Goal: Complete application form: Complete application form

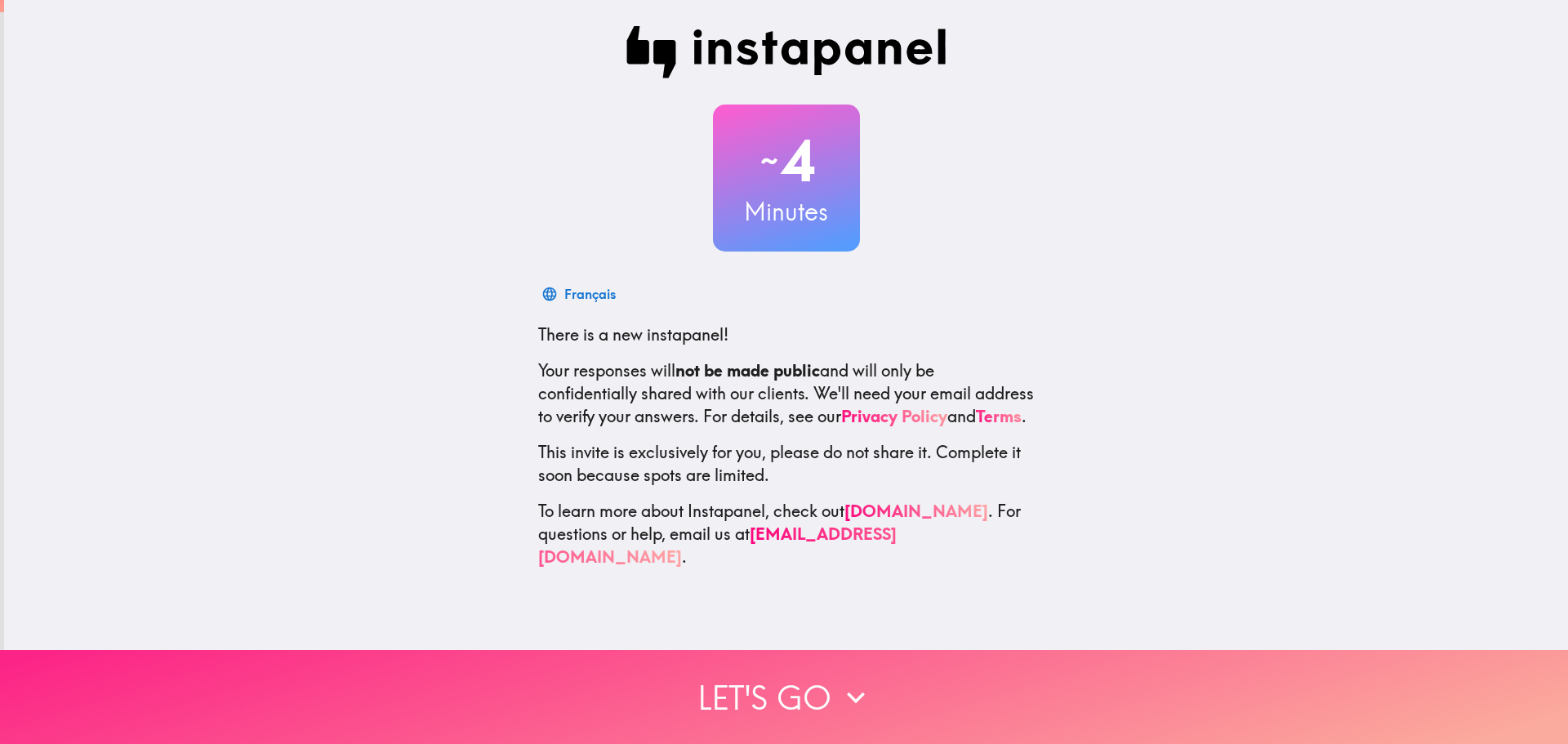
click at [838, 680] on icon "button" at bounding box center [856, 698] width 36 height 36
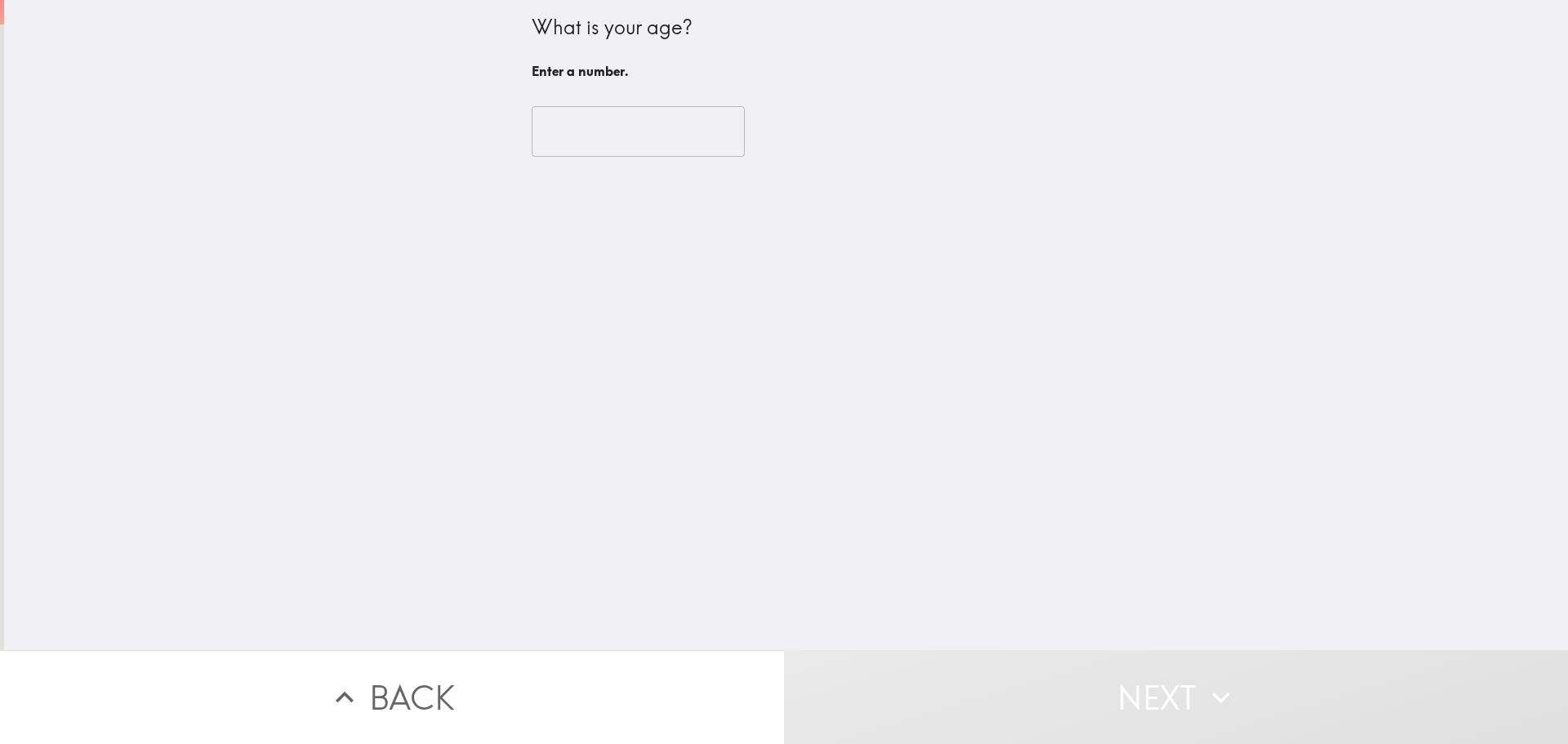
click at [601, 133] on input "number" at bounding box center [638, 131] width 213 height 50
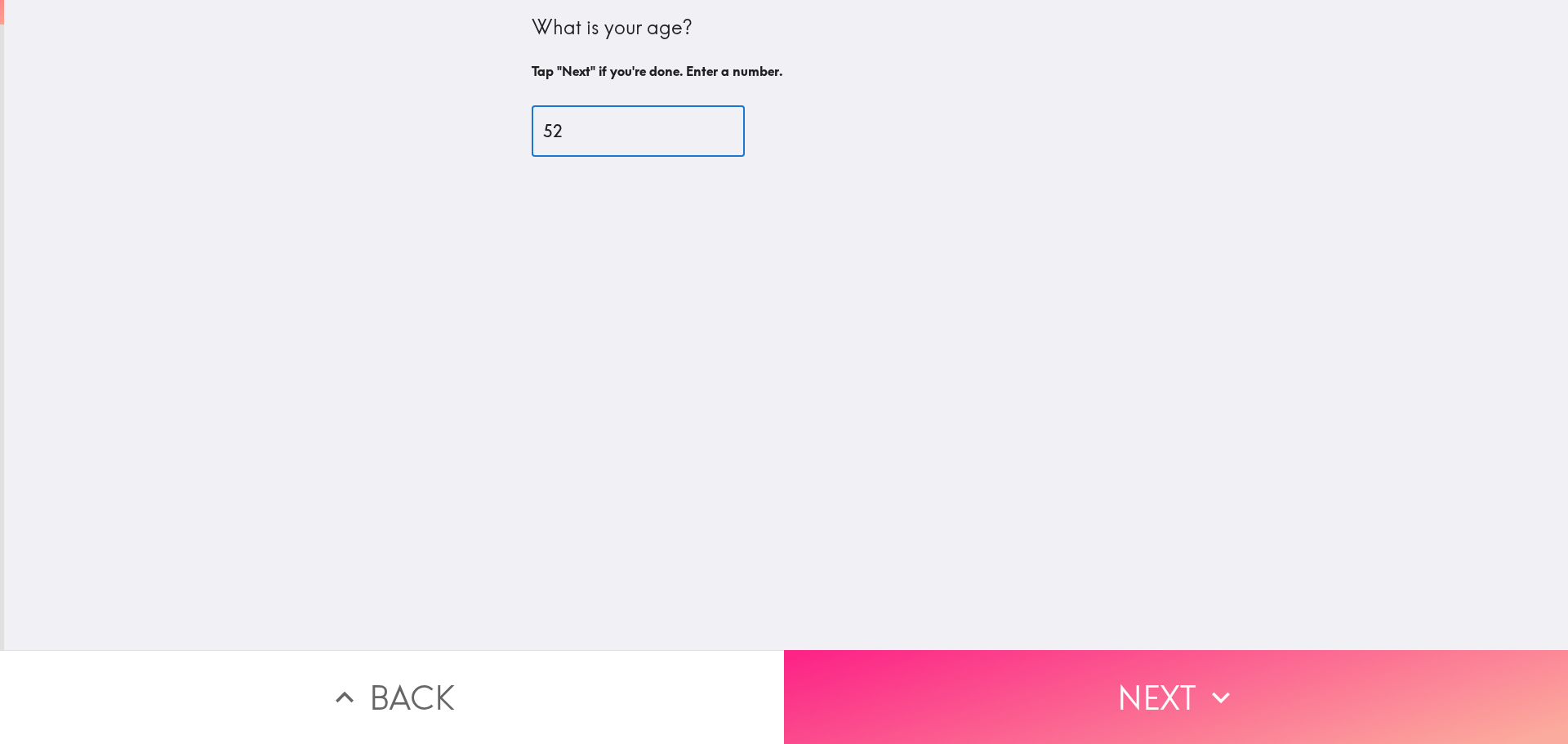
type input "52"
click at [1065, 666] on button "Next" at bounding box center [1177, 698] width 784 height 94
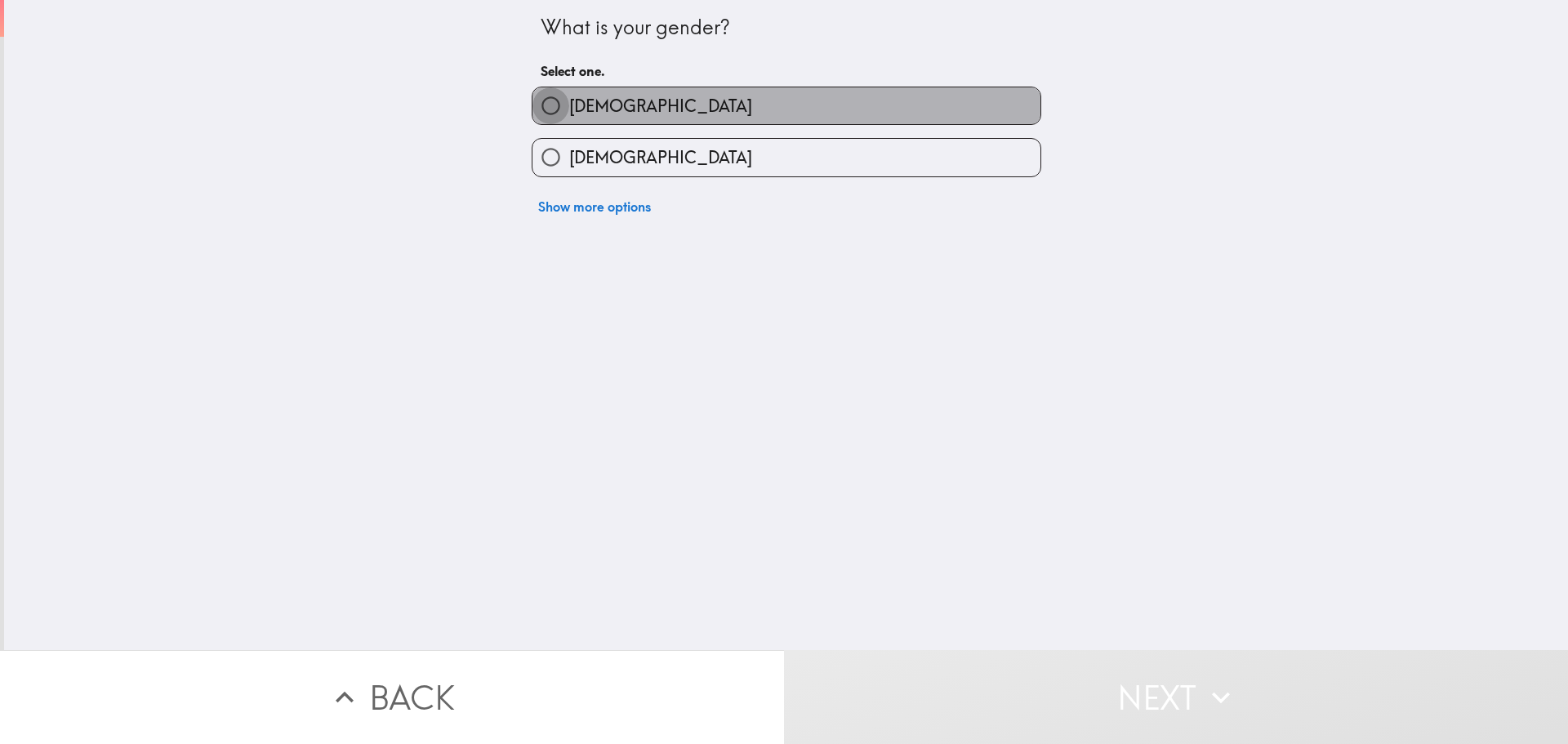
click at [555, 120] on input "[DEMOGRAPHIC_DATA]" at bounding box center [551, 106] width 37 height 37
radio input "true"
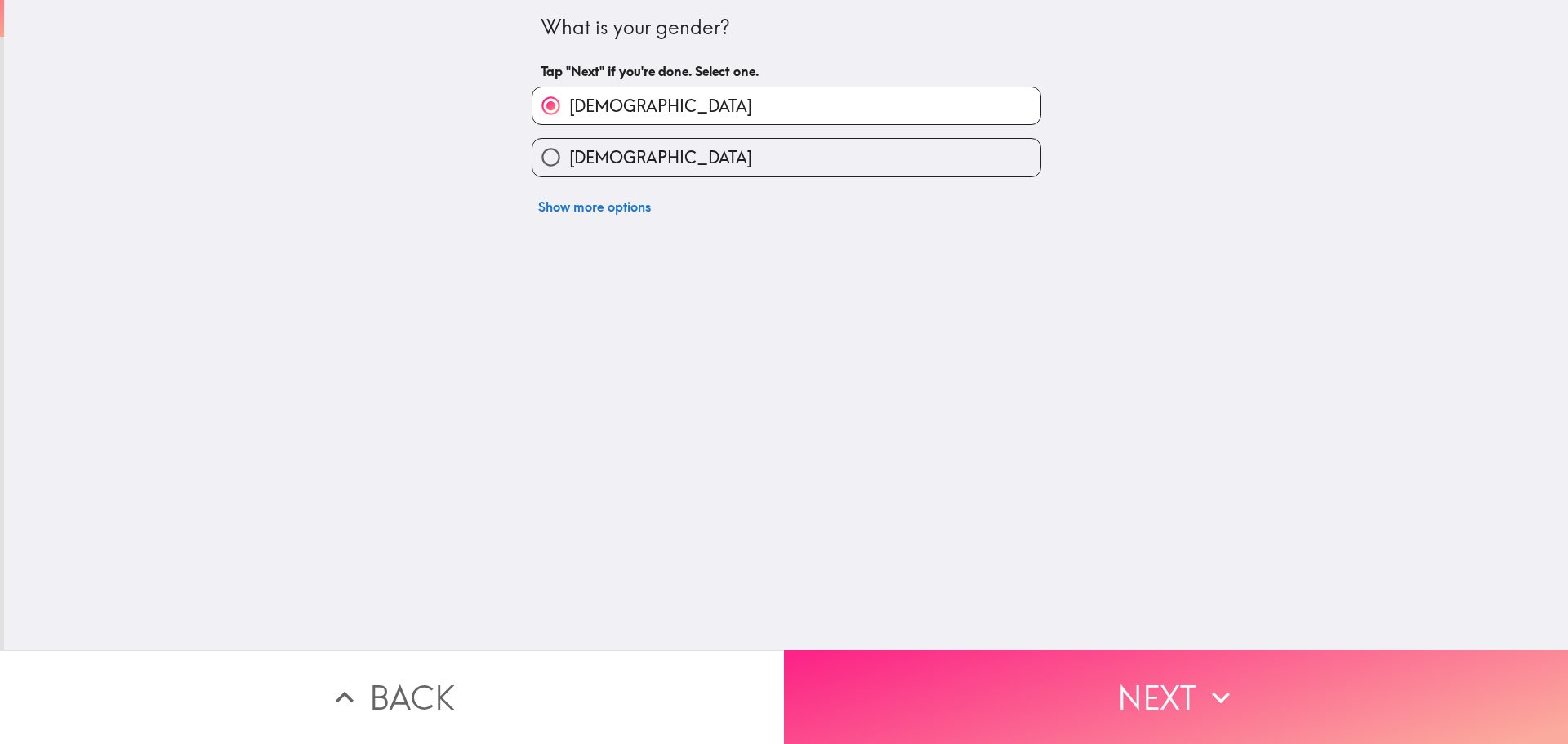
click at [924, 672] on button "Next" at bounding box center [1177, 698] width 784 height 94
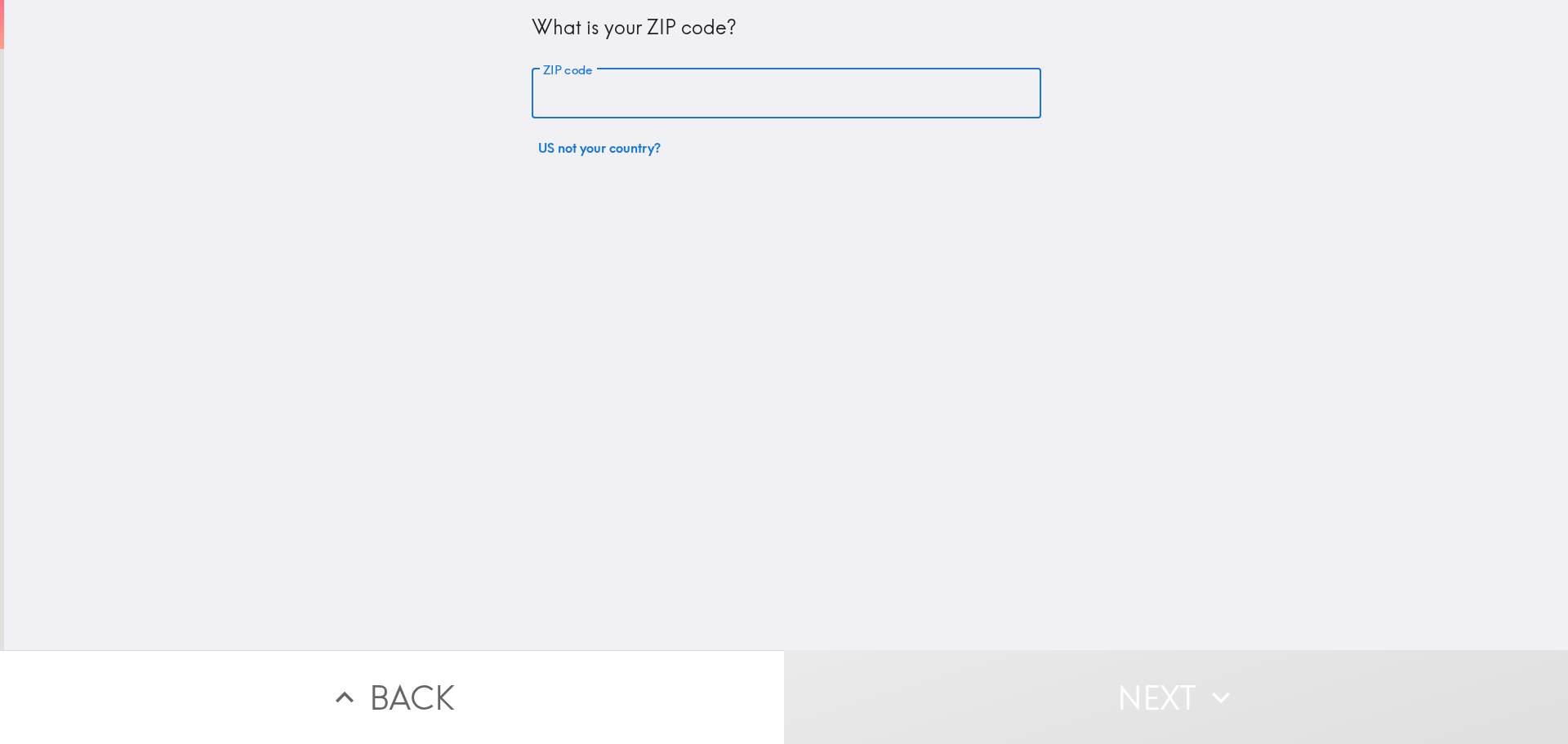
click at [554, 100] on input "ZIP code" at bounding box center [787, 94] width 510 height 50
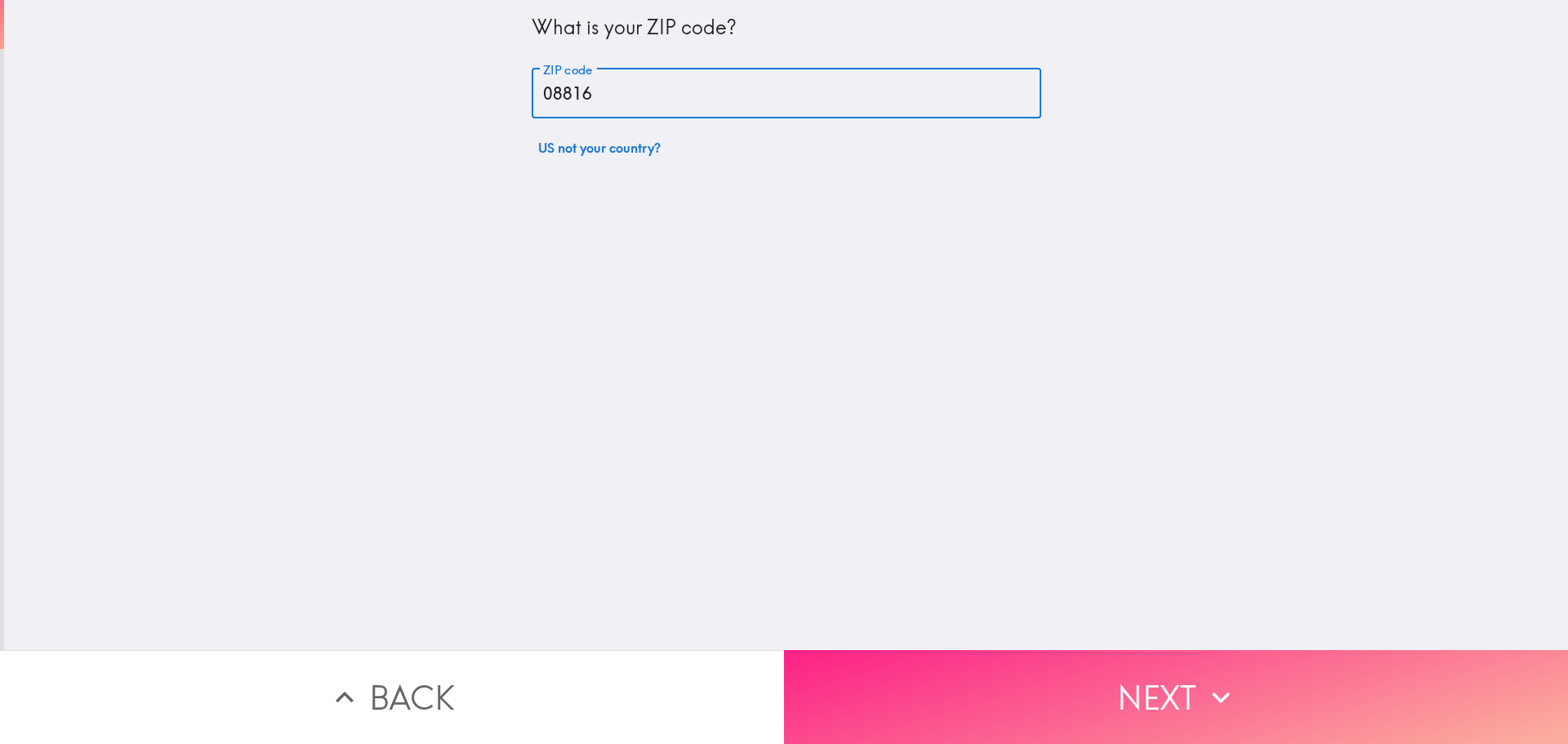
type input "08816"
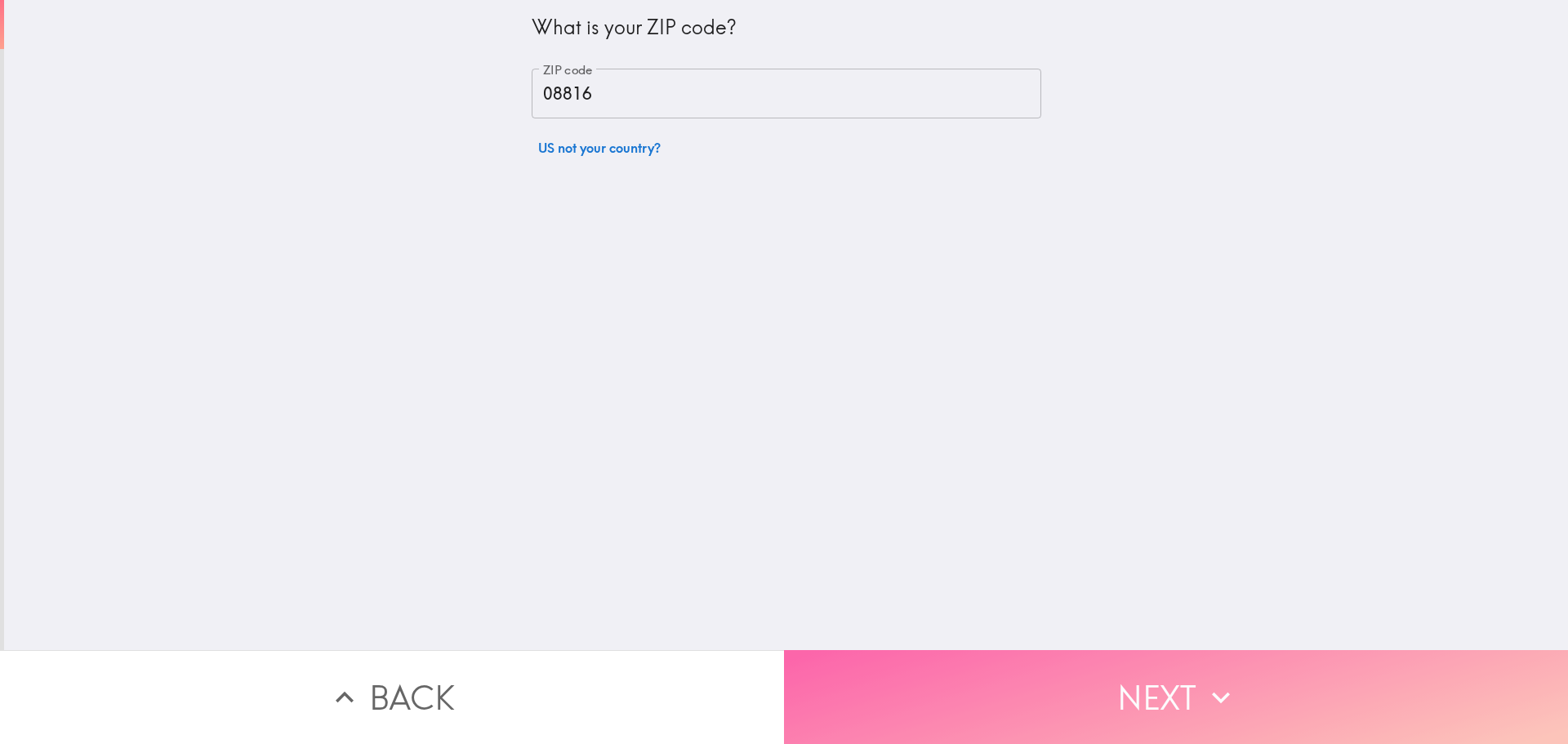
click at [958, 694] on button "Next" at bounding box center [1177, 698] width 784 height 94
